Goal: Information Seeking & Learning: Learn about a topic

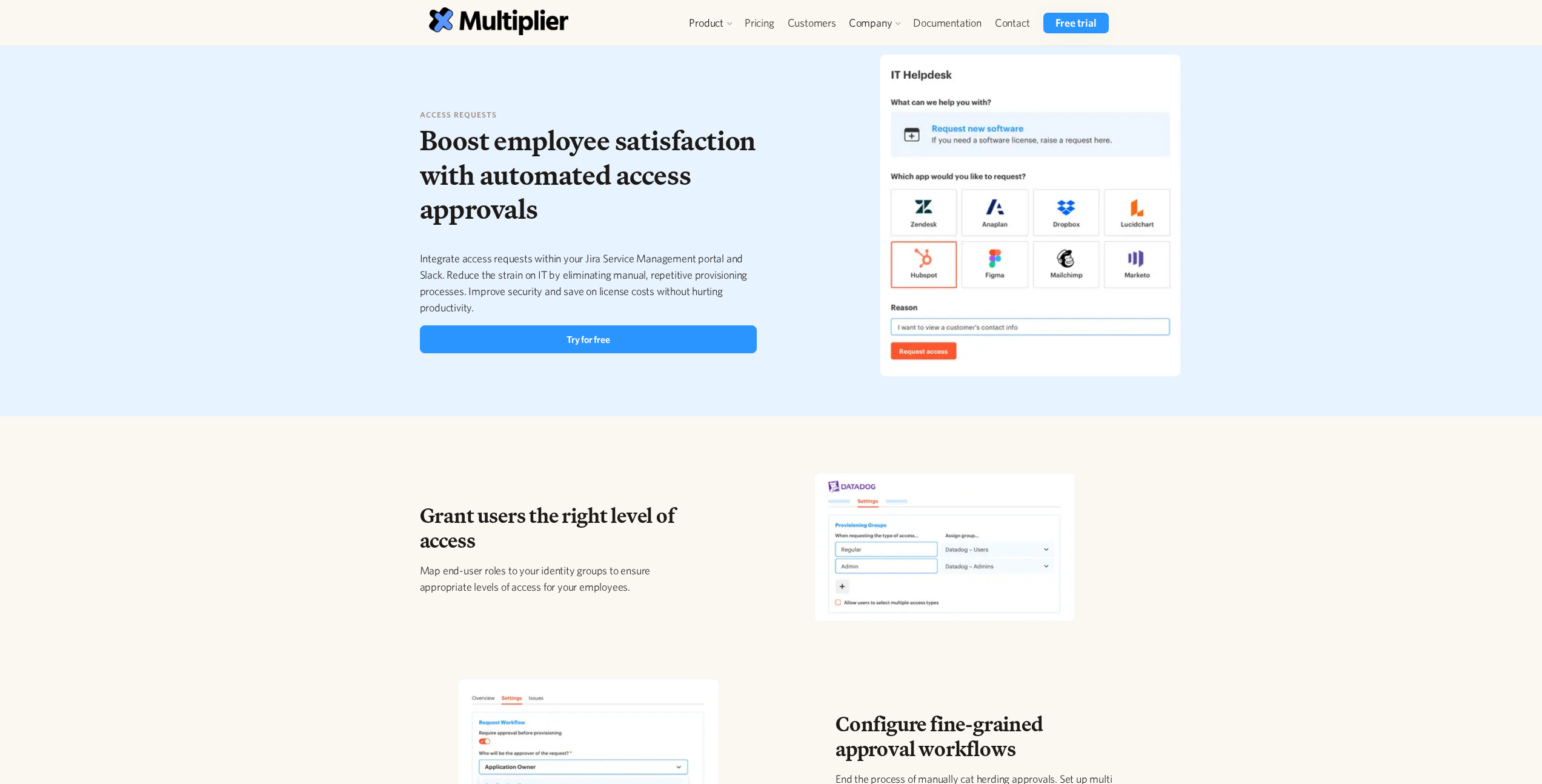
click at [1018, 328] on img at bounding box center [1029, 214] width 389 height 354
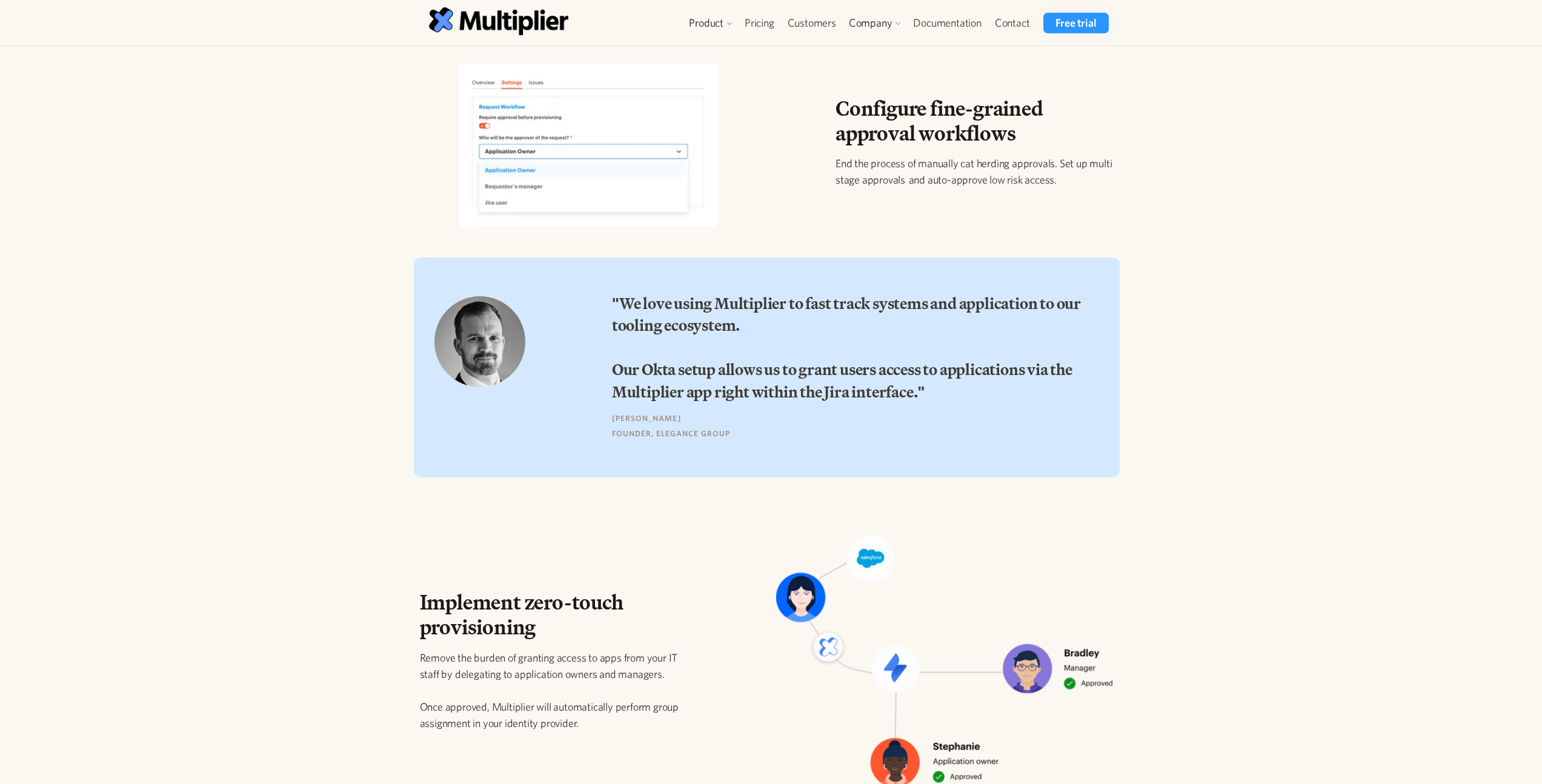
scroll to position [618, 0]
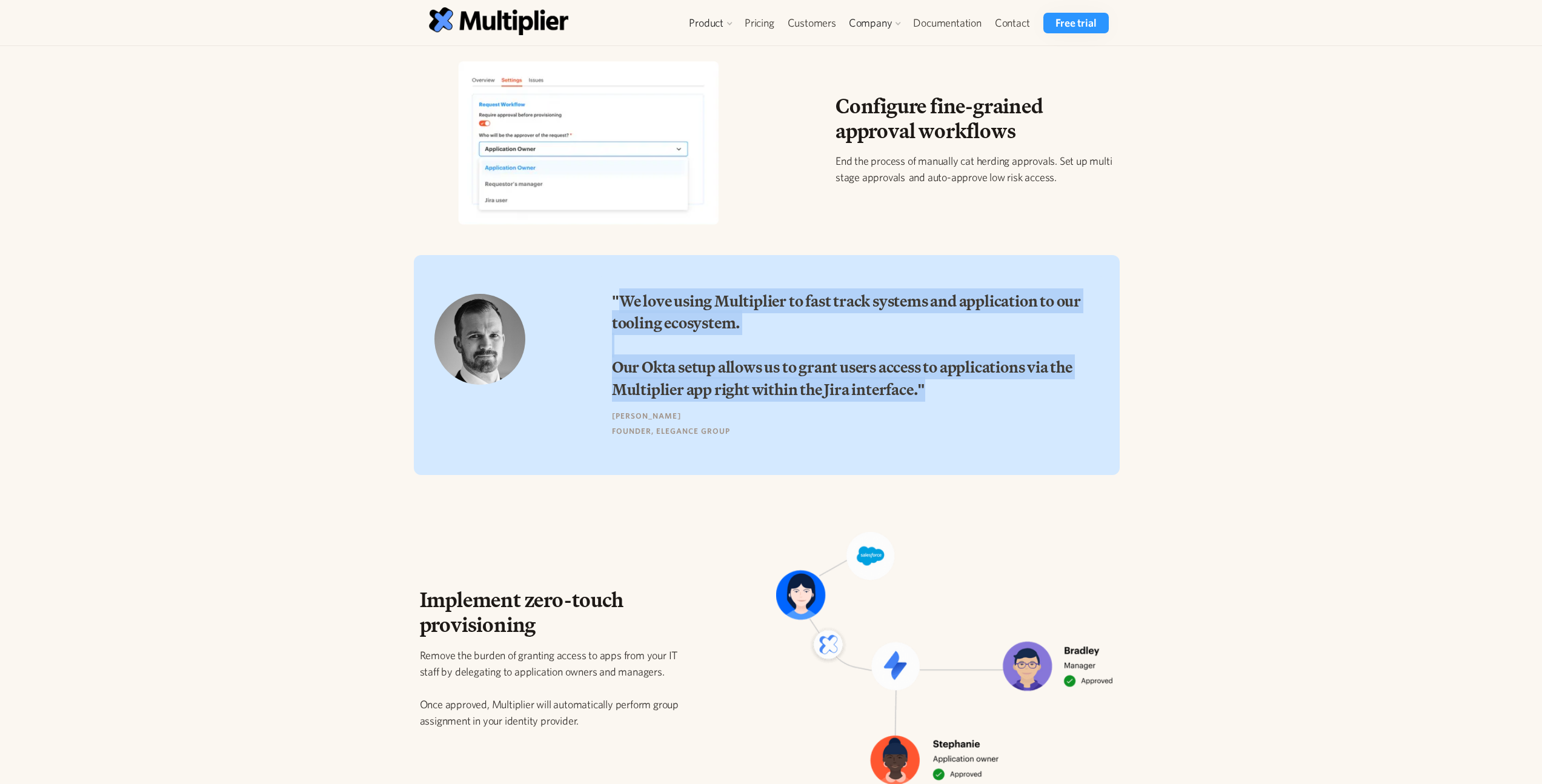
drag, startPoint x: 617, startPoint y: 299, endPoint x: 953, endPoint y: 393, distance: 348.9
click at [953, 393] on h3 ""We love using Multiplier to fast track systems and application to our tooling …" at bounding box center [851, 345] width 479 height 111
drag, startPoint x: 919, startPoint y: 372, endPoint x: 638, endPoint y: 316, distance: 286.5
click at [638, 316] on h3 ""We love using Multiplier to fast track systems and application to our tooling …" at bounding box center [851, 345] width 479 height 111
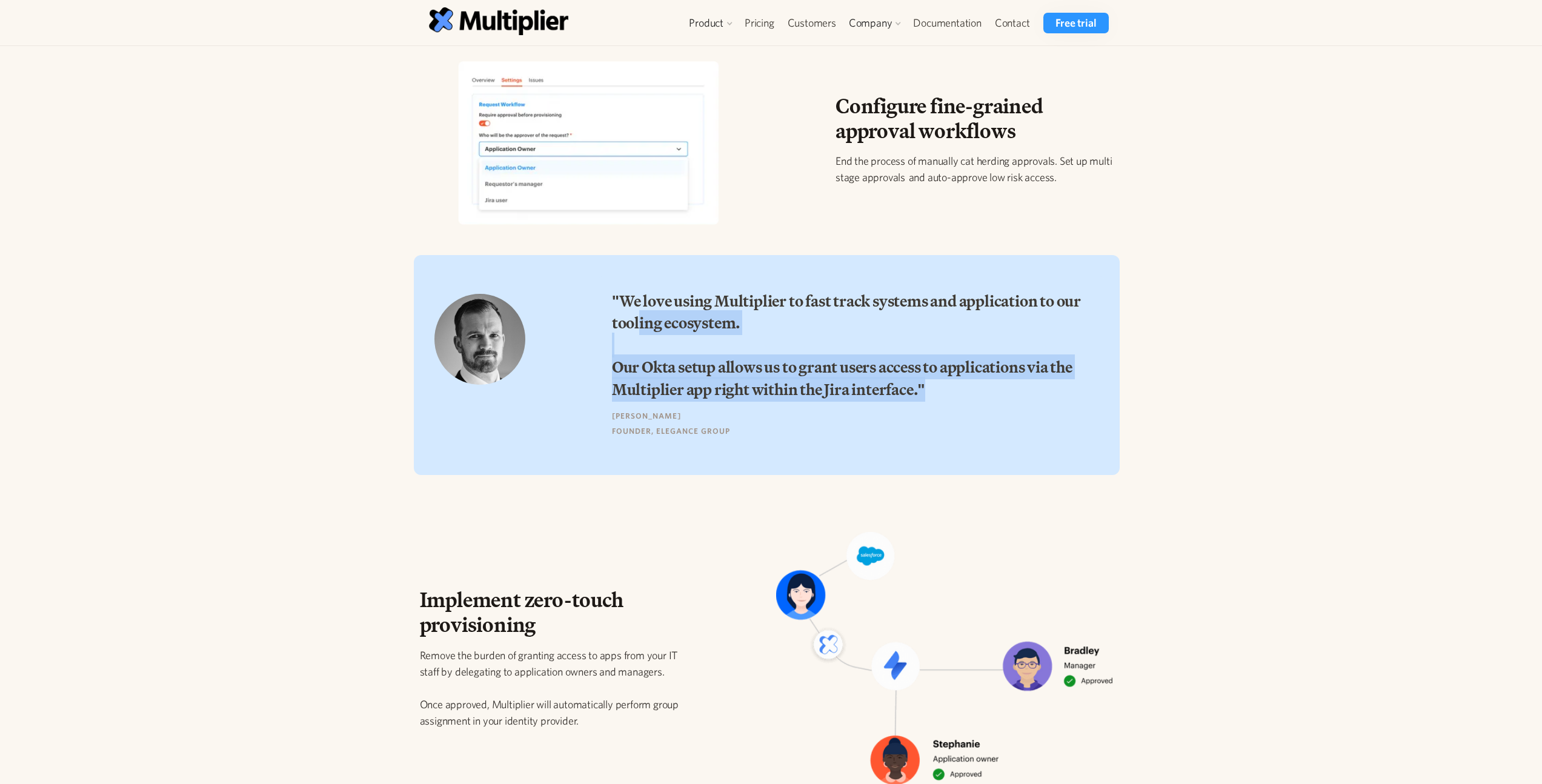
click at [638, 316] on h3 ""We love using Multiplier to fast track systems and application to our tooling …" at bounding box center [851, 345] width 479 height 111
drag, startPoint x: 615, startPoint y: 298, endPoint x: 944, endPoint y: 384, distance: 340.1
click at [944, 384] on h3 ""We love using Multiplier to fast track systems and application to our tooling …" at bounding box center [851, 345] width 479 height 111
drag, startPoint x: 950, startPoint y: 386, endPoint x: 671, endPoint y: 322, distance: 286.2
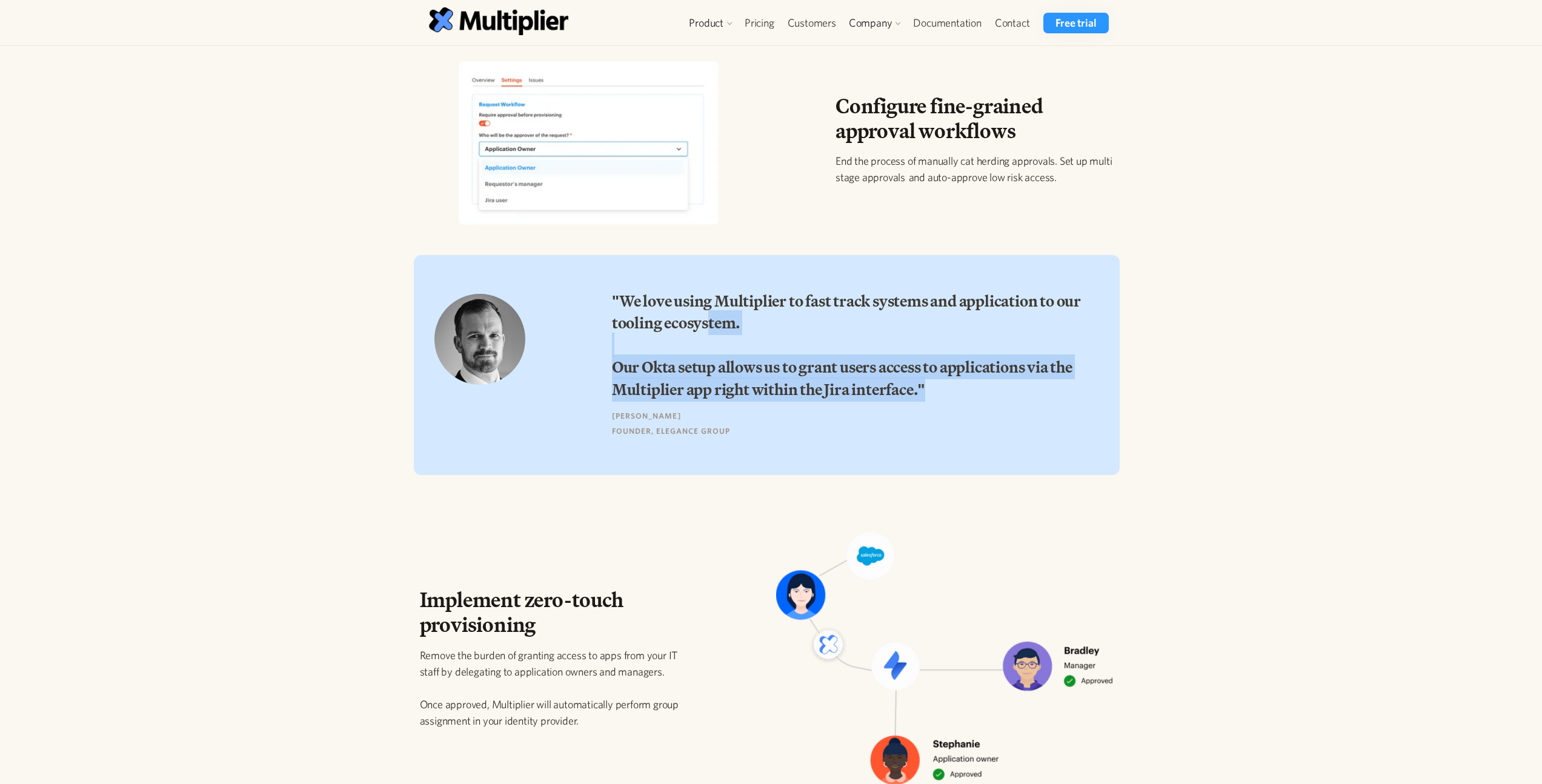
click at [694, 328] on h3 ""We love using Multiplier to fast track systems and application to our tooling …" at bounding box center [851, 345] width 479 height 111
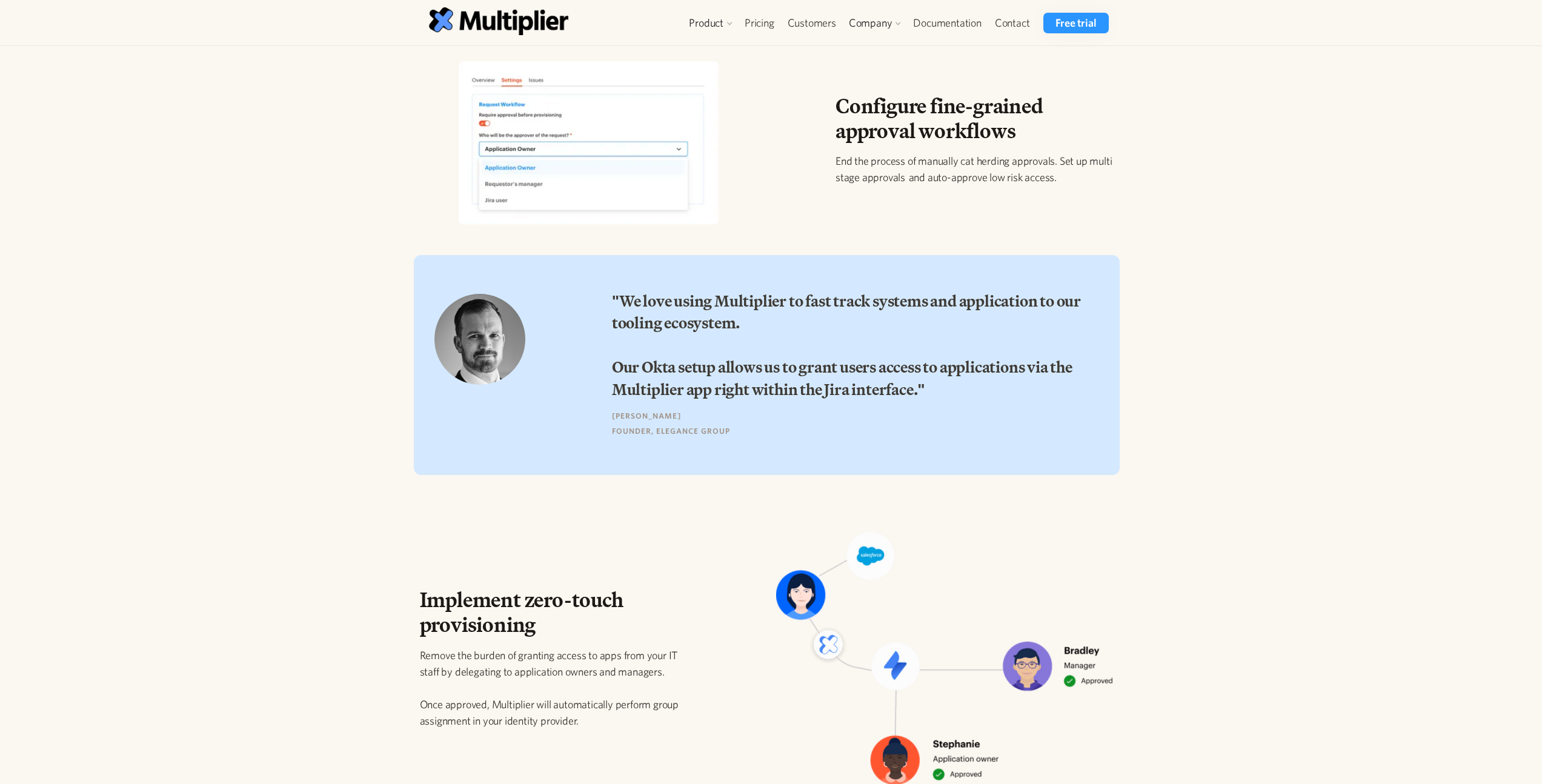
click at [671, 322] on h3 ""We love using Multiplier to fast track systems and application to our tooling …" at bounding box center [851, 345] width 479 height 111
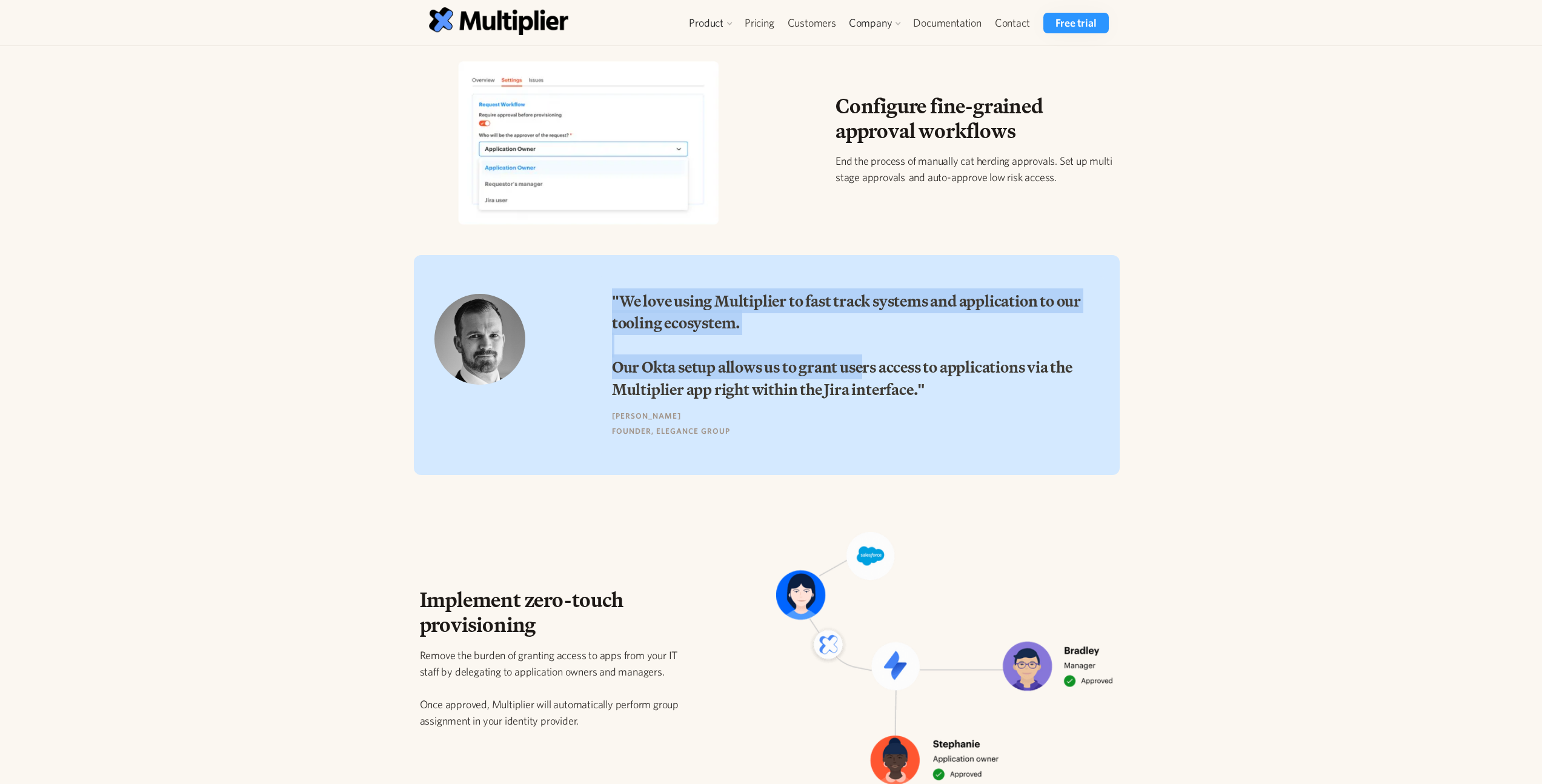
drag, startPoint x: 615, startPoint y: 297, endPoint x: 883, endPoint y: 381, distance: 280.9
click at [866, 375] on div ""We love using Multiplier to fast track systems and application to our tooling …" at bounding box center [851, 364] width 507 height 179
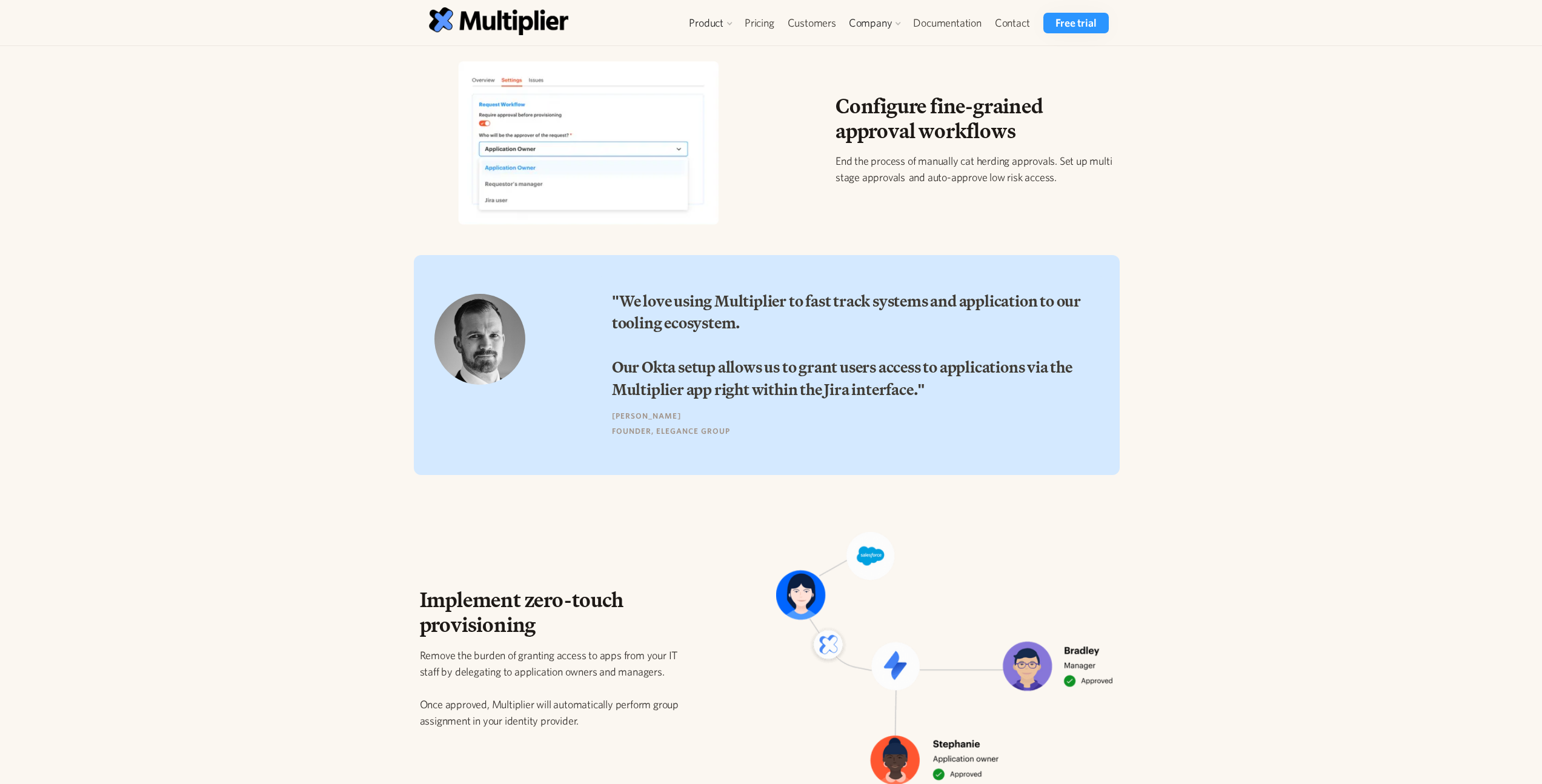
click at [883, 381] on h3 ""We love using Multiplier to fast track systems and application to our tooling …" at bounding box center [851, 345] width 479 height 111
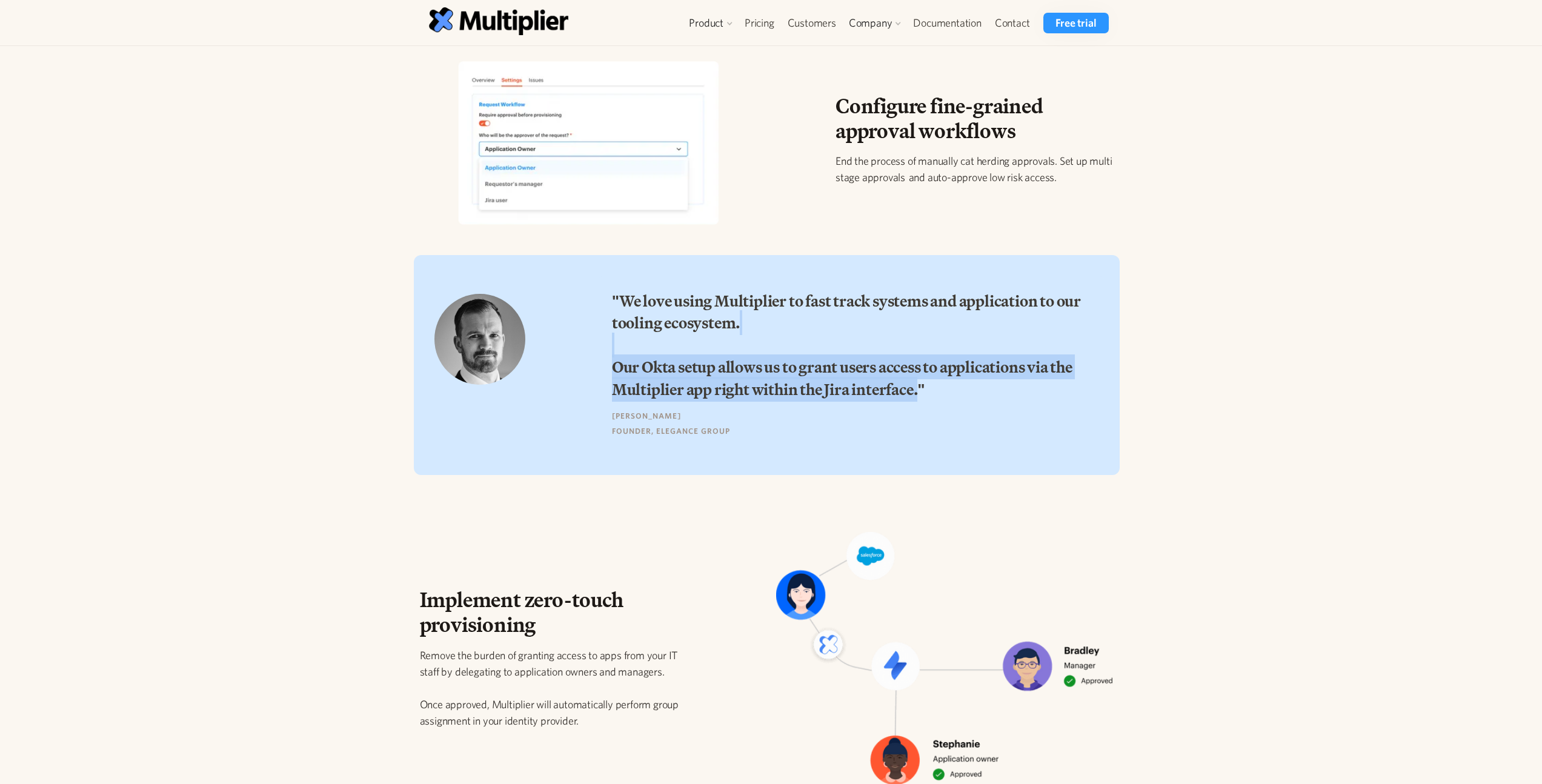
drag, startPoint x: 917, startPoint y: 392, endPoint x: 715, endPoint y: 341, distance: 208.3
click at [736, 347] on h3 ""We love using Multiplier to fast track systems and application to our tooling …" at bounding box center [851, 345] width 479 height 111
click at [715, 341] on h3 ""We love using Multiplier to fast track systems and application to our tooling …" at bounding box center [851, 345] width 479 height 111
drag, startPoint x: 677, startPoint y: 319, endPoint x: 853, endPoint y: 379, distance: 185.9
click at [847, 377] on h3 ""We love using Multiplier to fast track systems and application to our tooling …" at bounding box center [851, 345] width 479 height 111
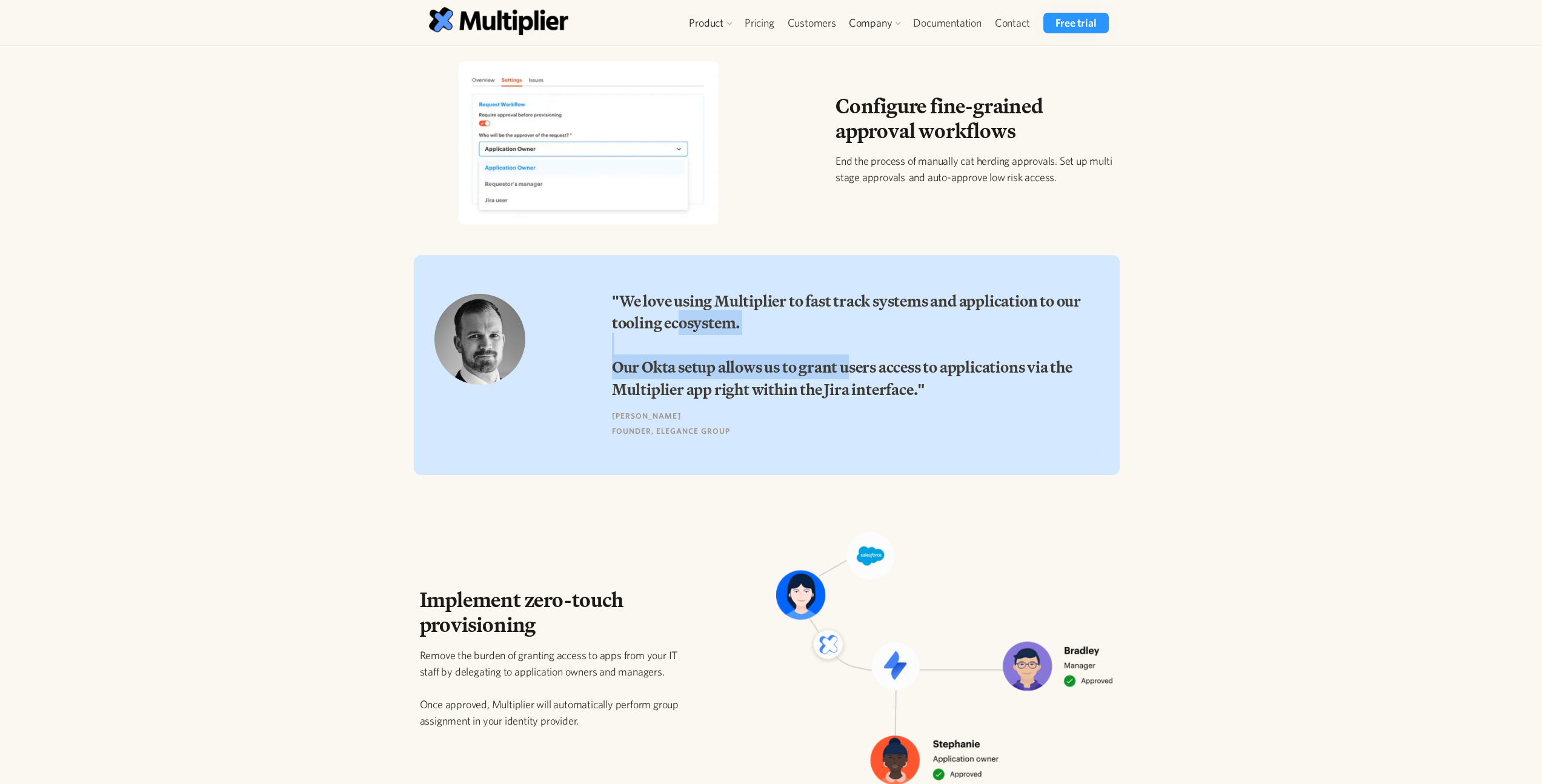
click at [853, 379] on h3 ""We love using Multiplier to fast track systems and application to our tooling …" at bounding box center [851, 345] width 479 height 111
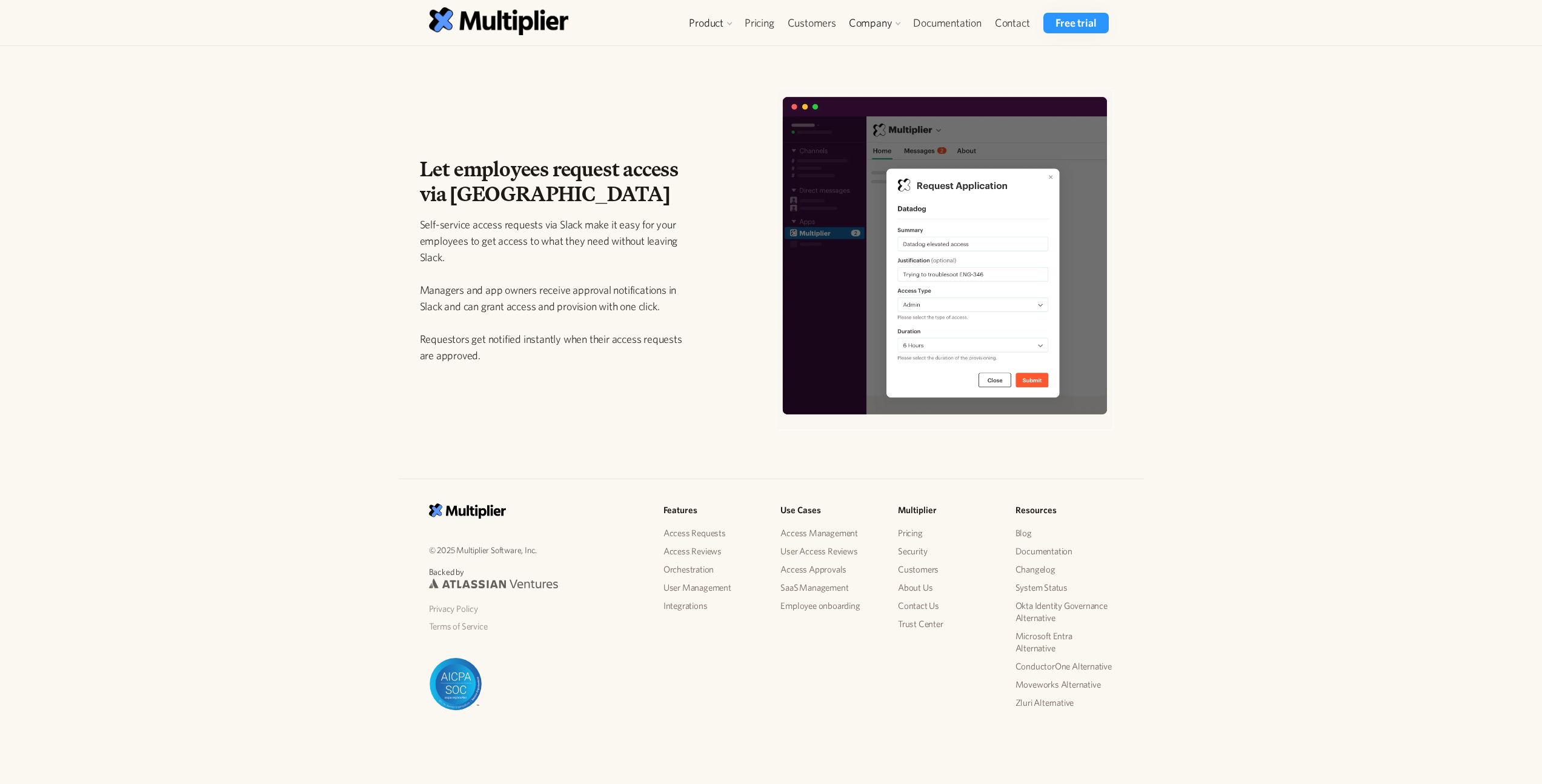
scroll to position [1555, 0]
click at [497, 582] on img at bounding box center [493, 583] width 129 height 10
